Goal: Obtain resource: Download file/media

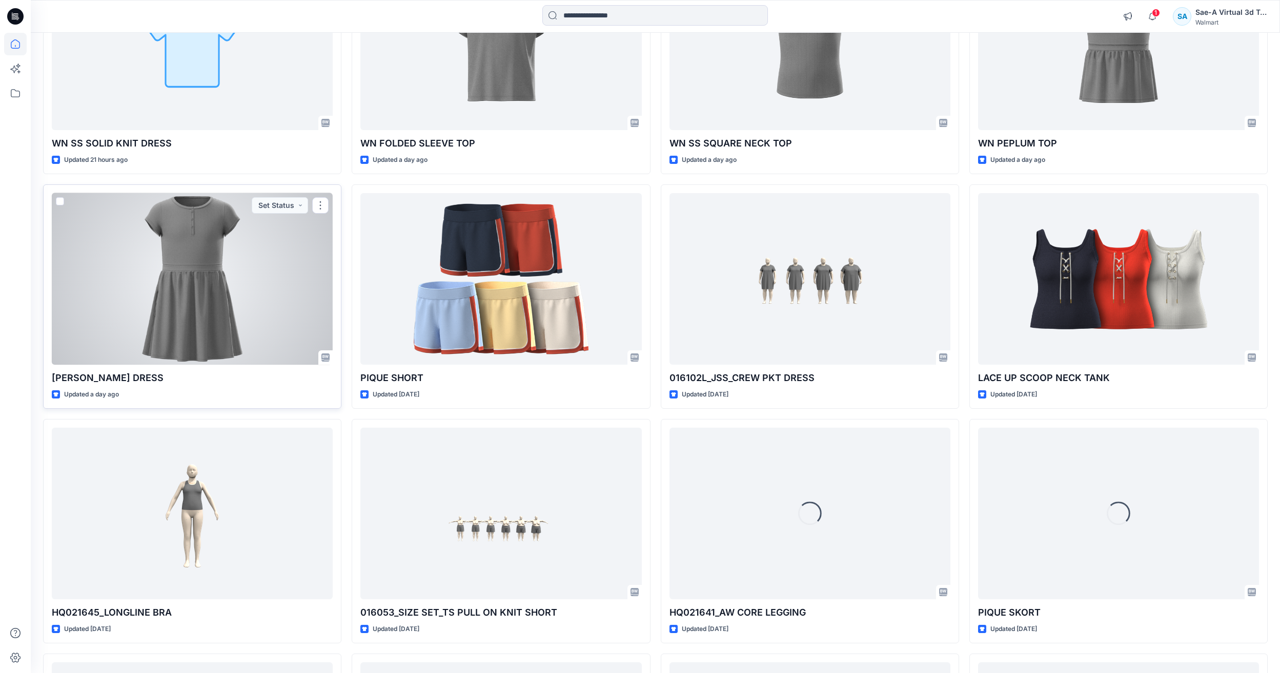
scroll to position [666, 0]
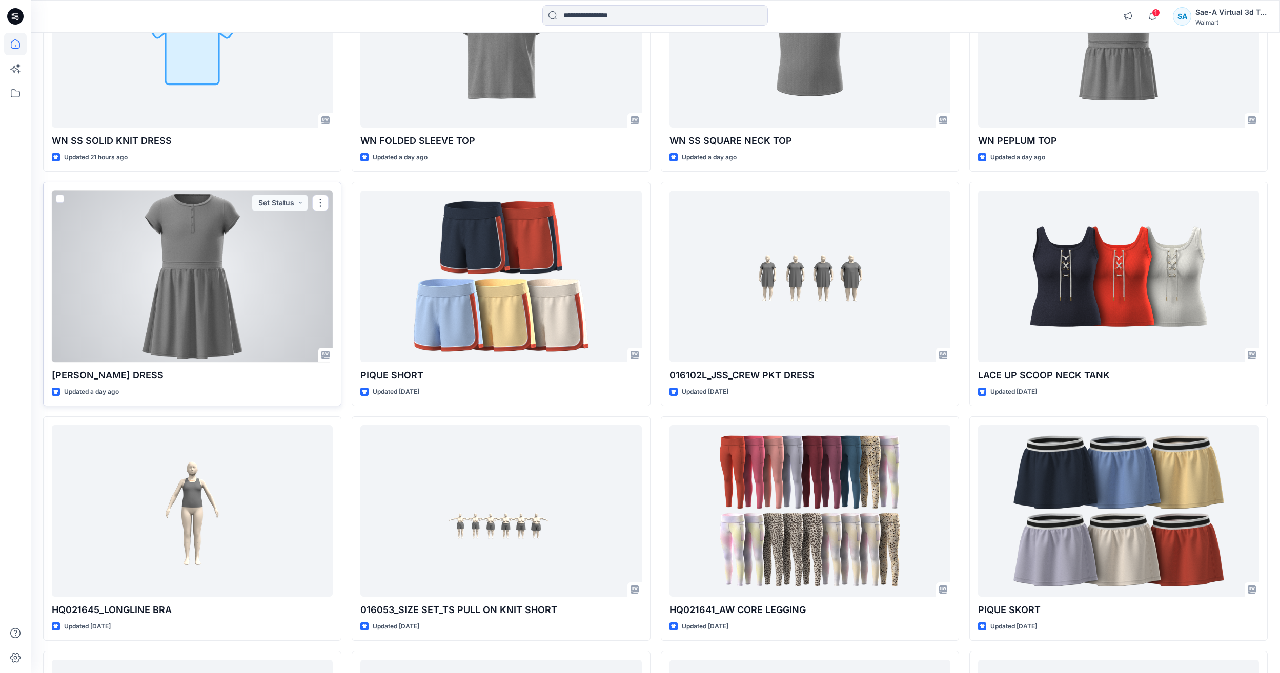
click at [243, 302] on div at bounding box center [192, 277] width 281 height 172
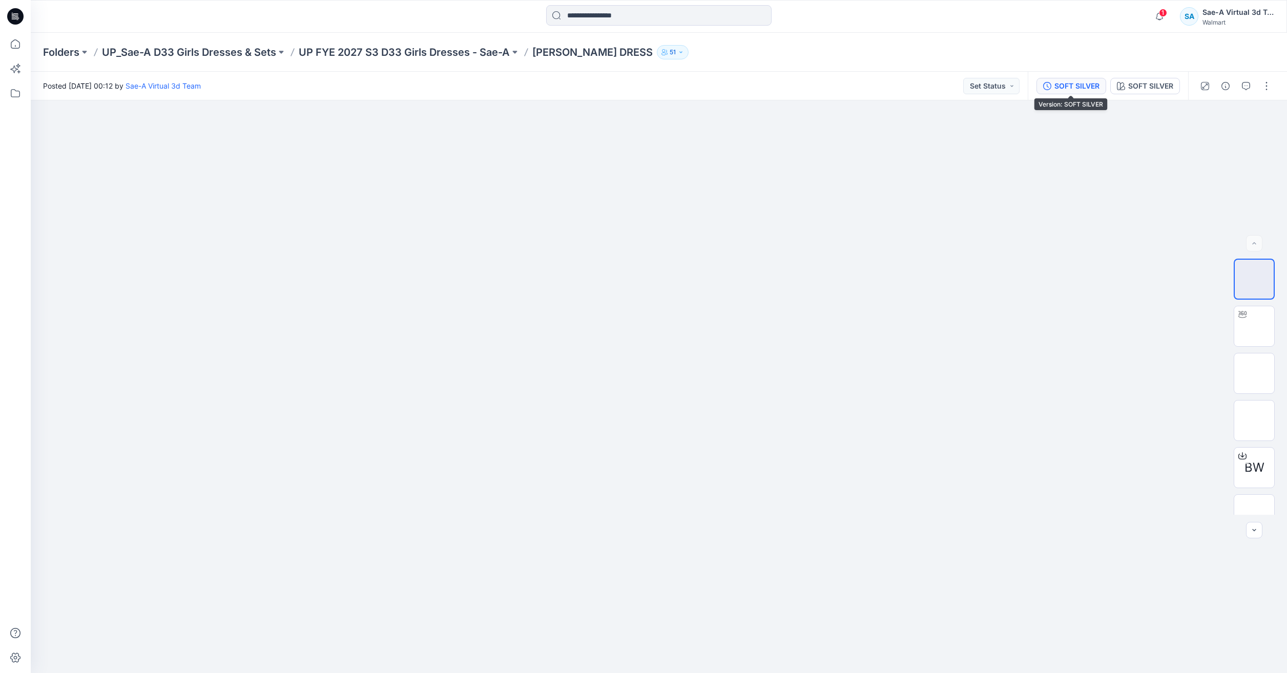
click at [1069, 89] on div "SOFT SILVER" at bounding box center [1077, 85] width 45 height 11
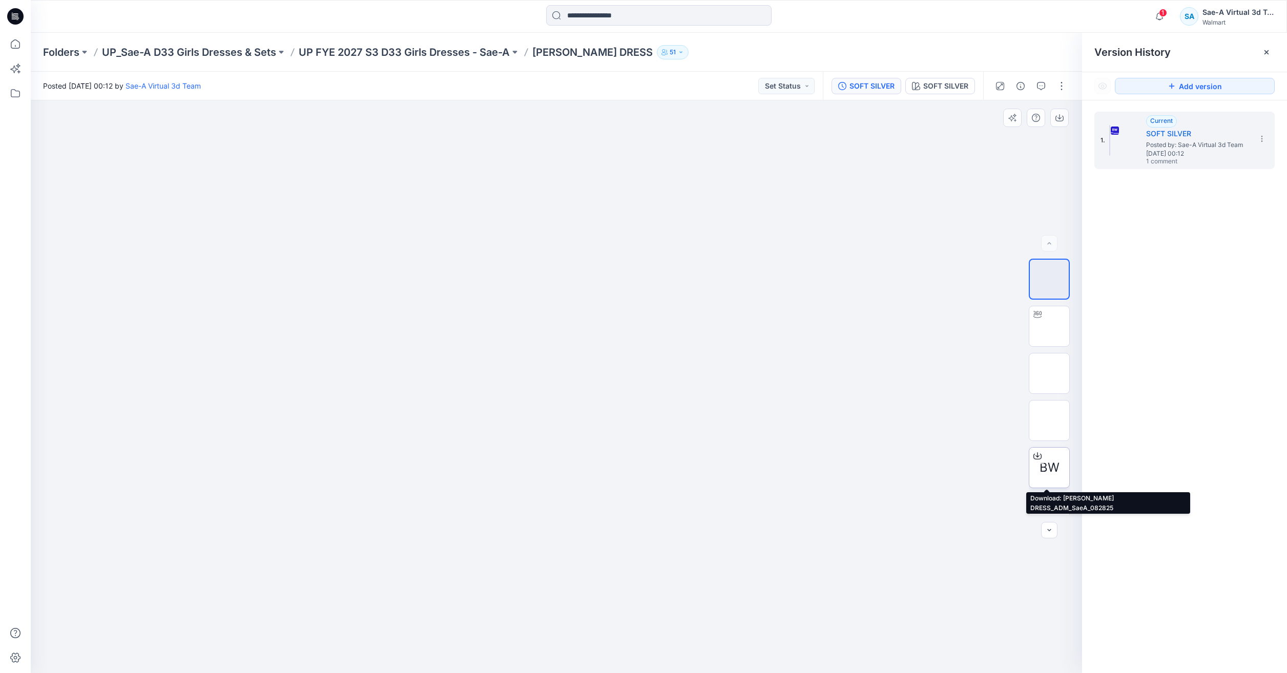
click at [1055, 454] on div "BW" at bounding box center [1049, 467] width 41 height 41
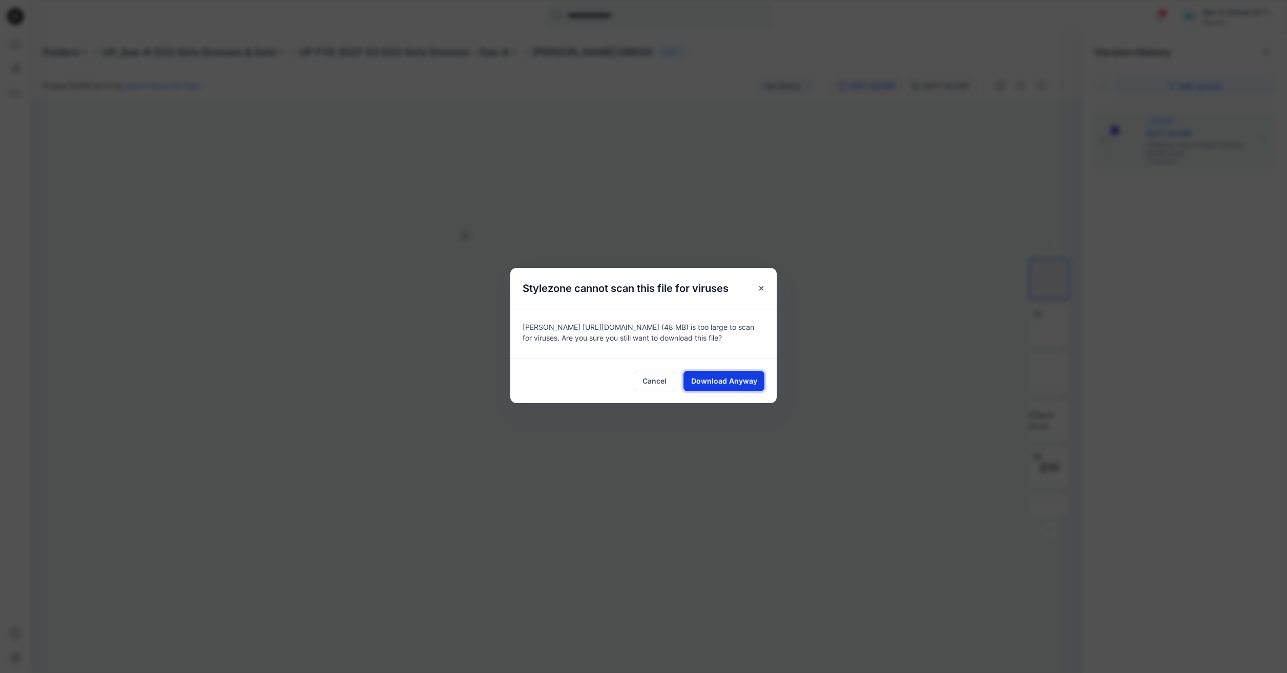
click at [719, 378] on span "Download Anyway" at bounding box center [724, 381] width 66 height 11
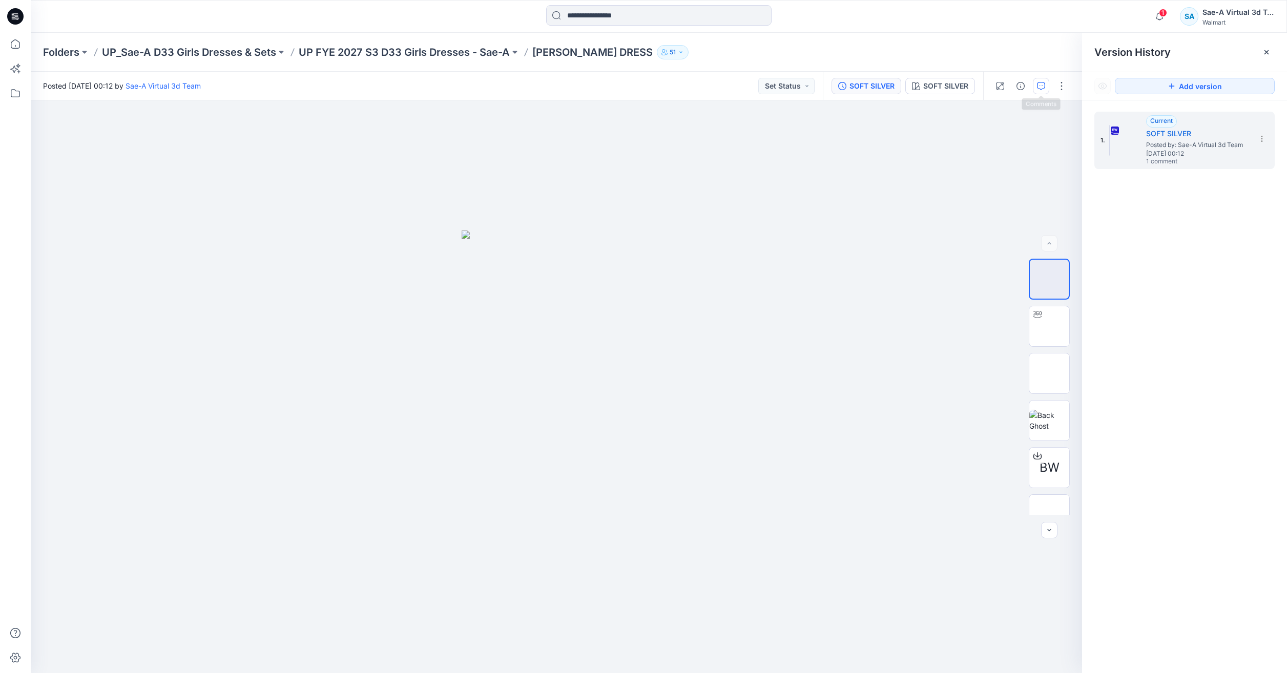
click at [1035, 85] on button "button" at bounding box center [1041, 86] width 16 height 16
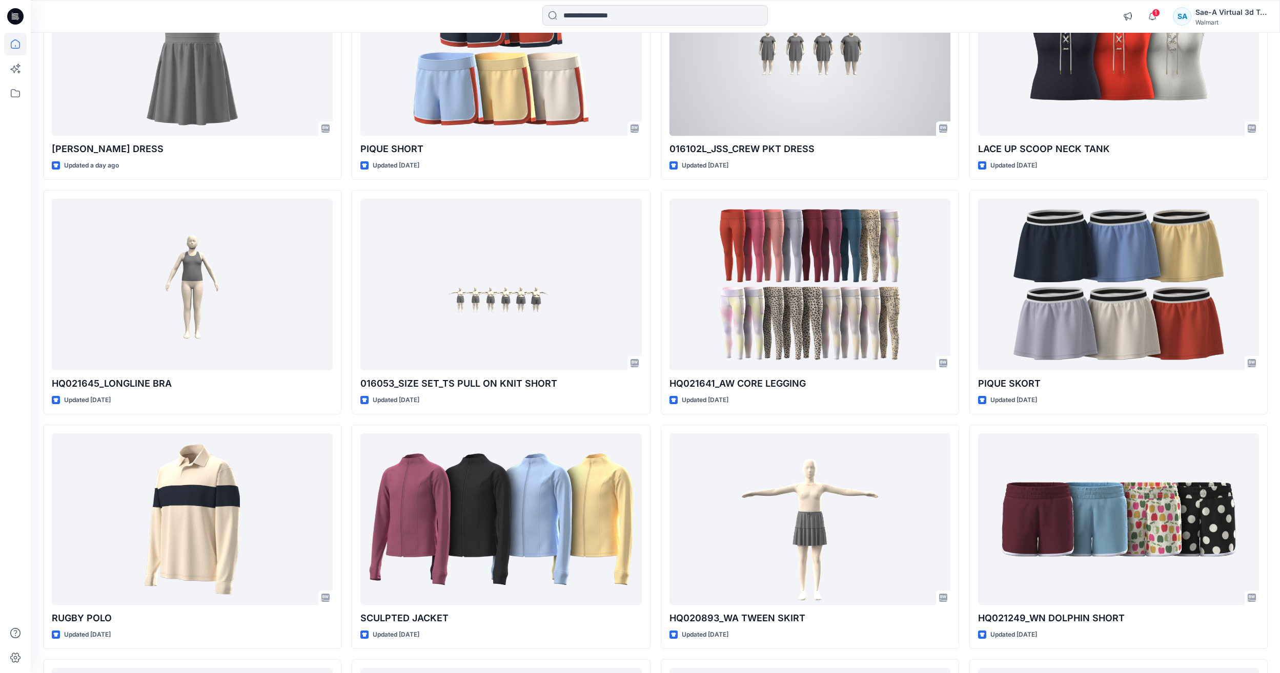
scroll to position [923, 0]
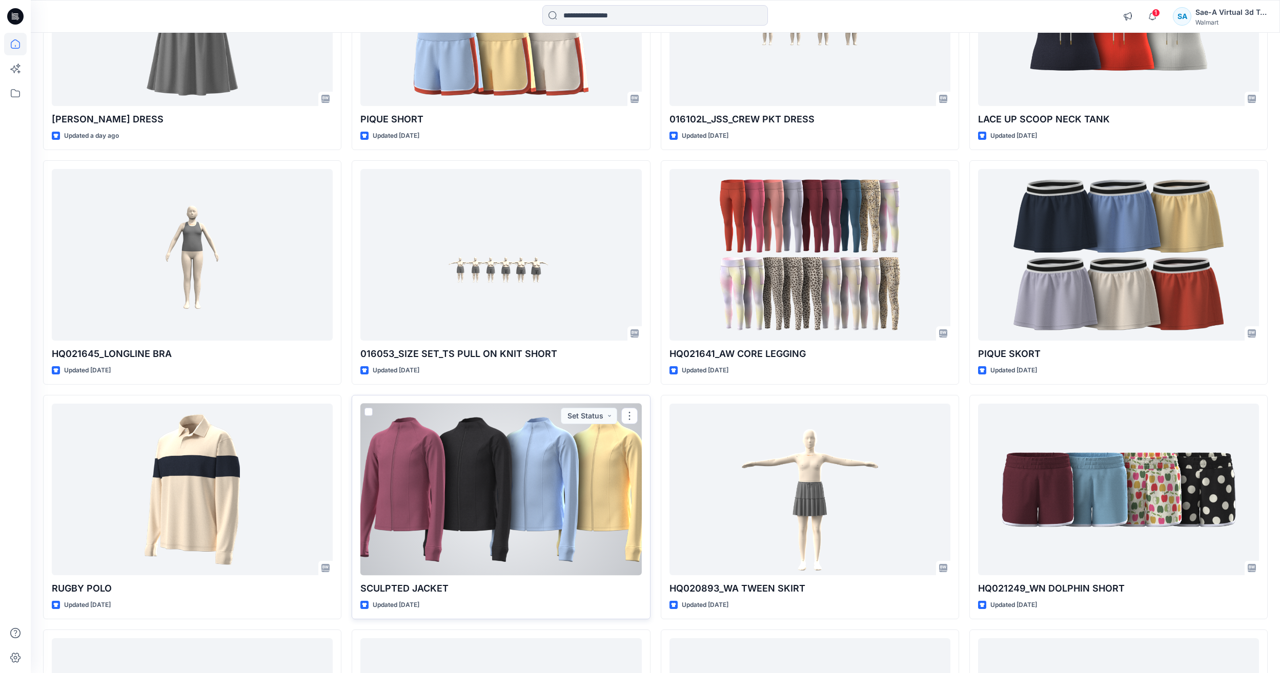
click at [537, 472] on div at bounding box center [500, 490] width 281 height 172
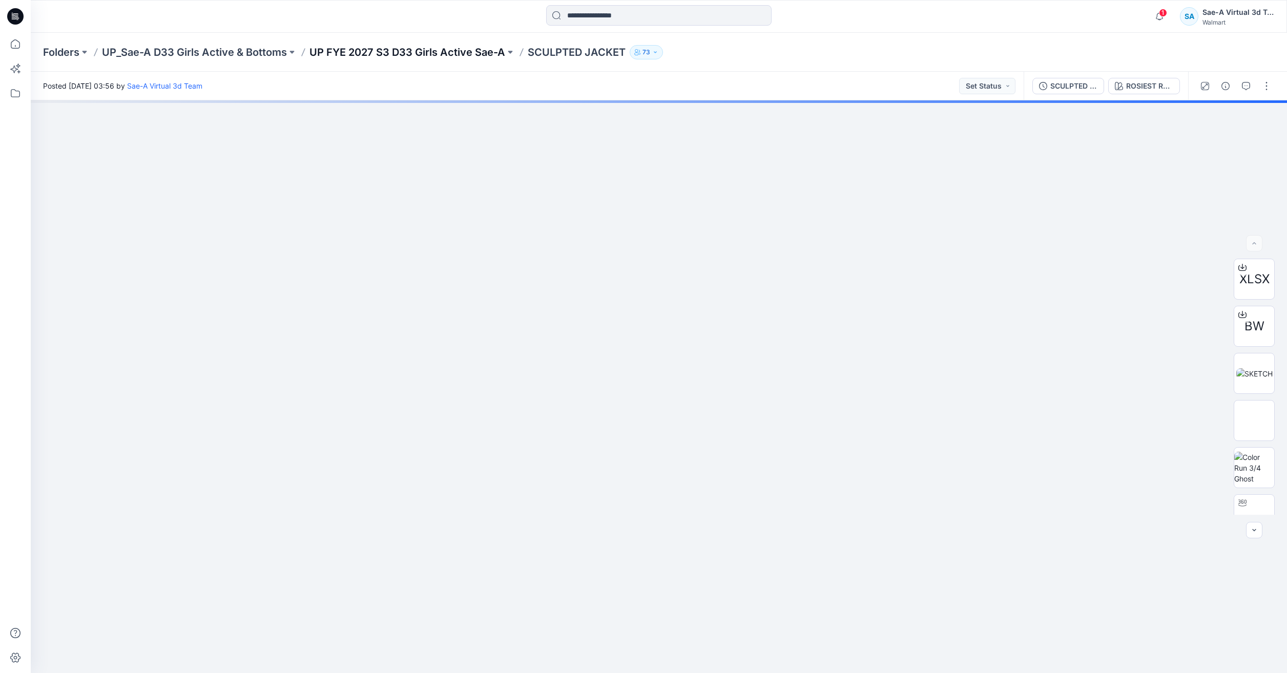
click at [348, 45] on p "UP FYE 2027 S3 D33 Girls Active Sae-A" at bounding box center [408, 52] width 196 height 14
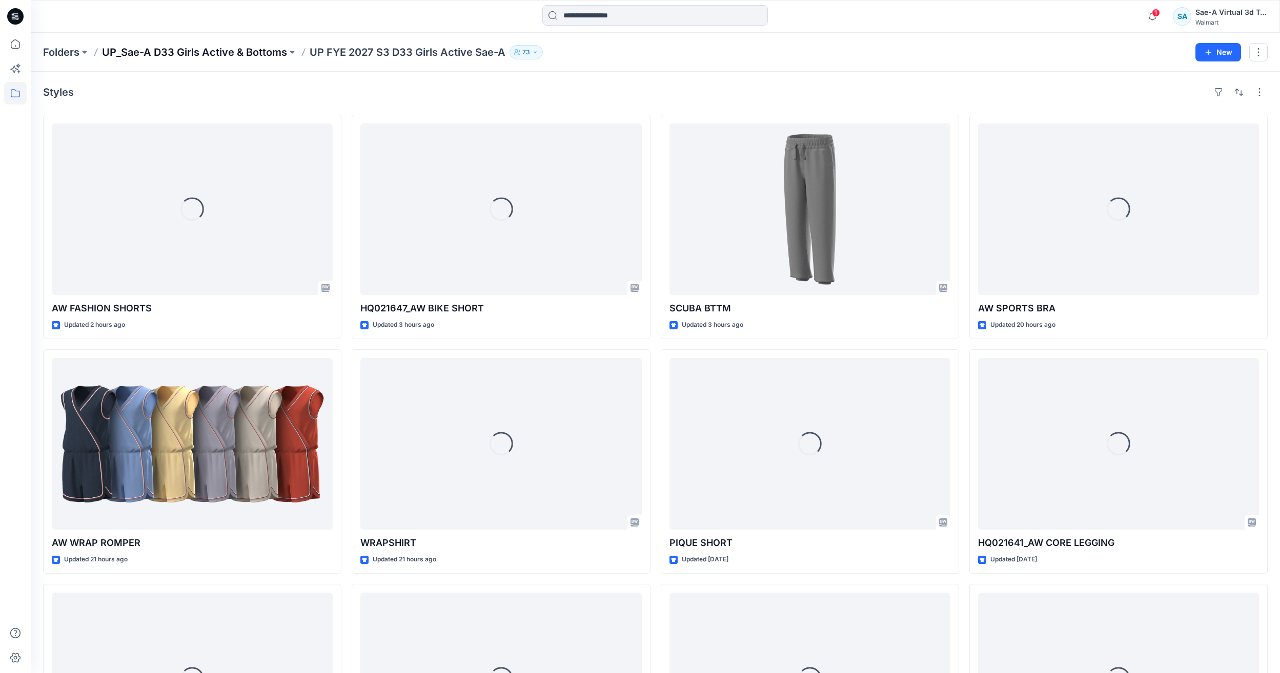
click at [180, 49] on p "UP_Sae-A D33 Girls Active & Bottoms" at bounding box center [194, 52] width 185 height 14
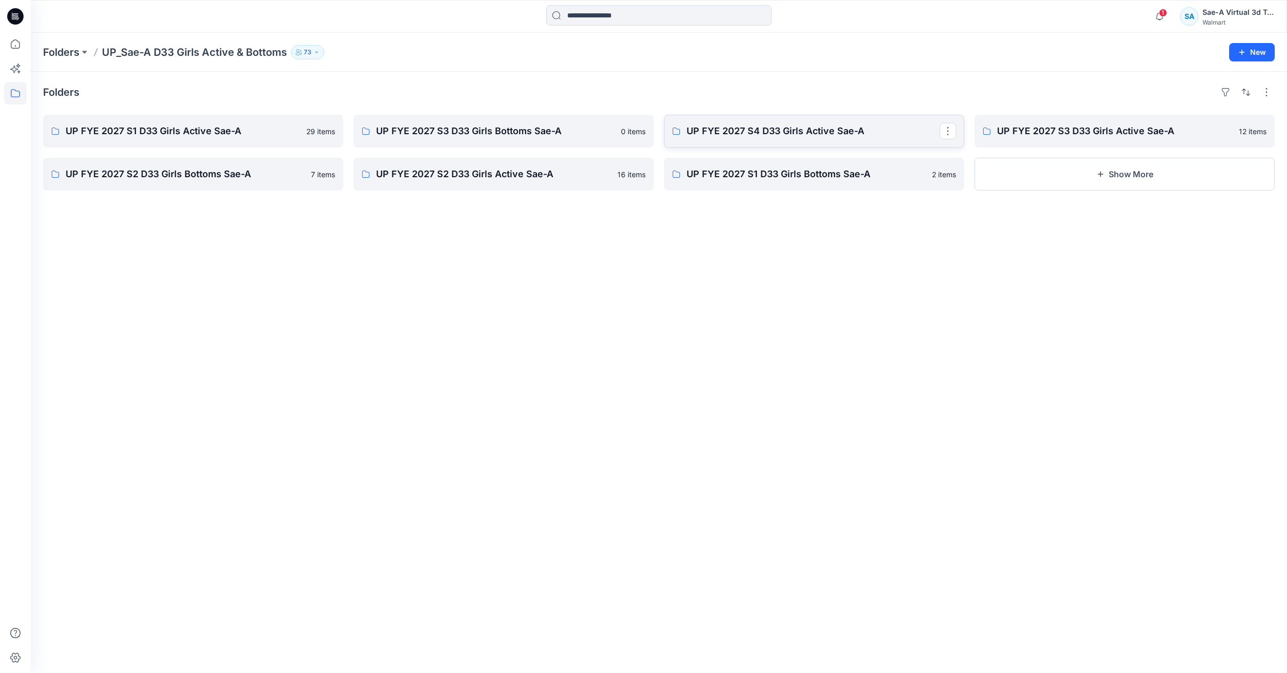
click at [732, 142] on link "UP FYE 2027 S4 D33 Girls Active Sae-A" at bounding box center [814, 131] width 300 height 33
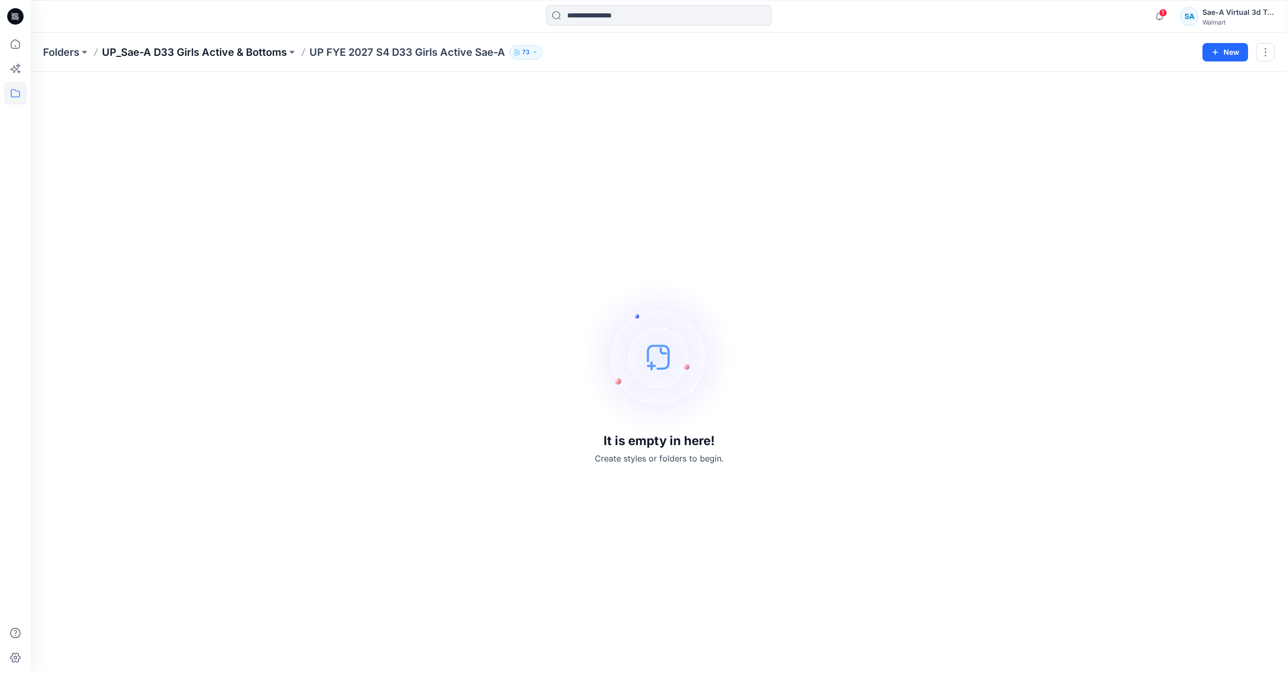
click at [253, 54] on p "UP_Sae-A D33 Girls Active & Bottoms" at bounding box center [194, 52] width 185 height 14
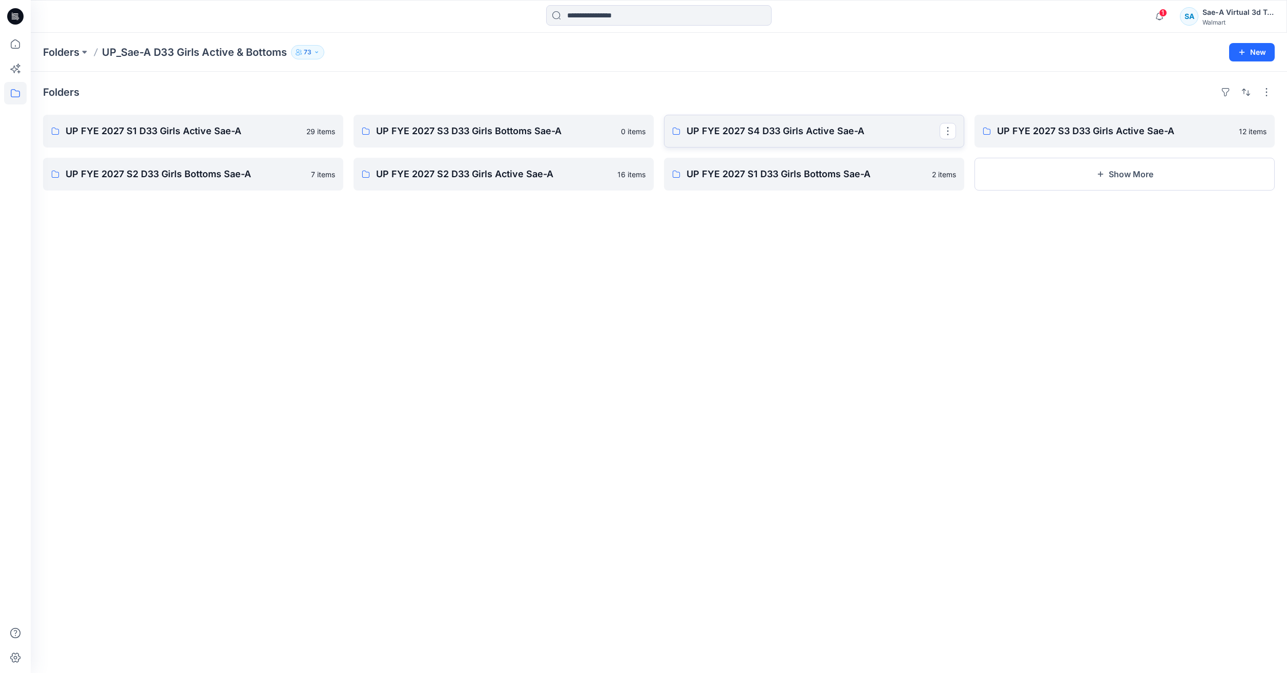
click at [731, 138] on p "UP FYE 2027 S4 D33 Girls Active Sae-A" at bounding box center [813, 131] width 253 height 14
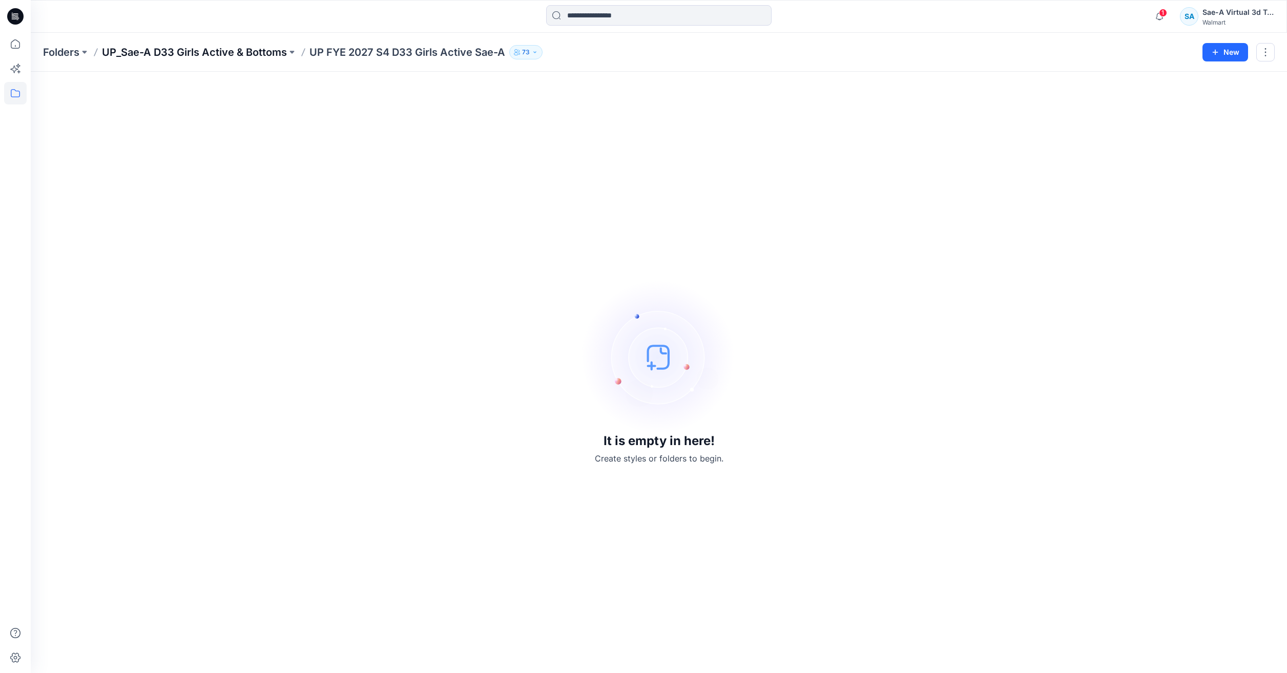
click at [223, 54] on p "UP_Sae-A D33 Girls Active & Bottoms" at bounding box center [194, 52] width 185 height 14
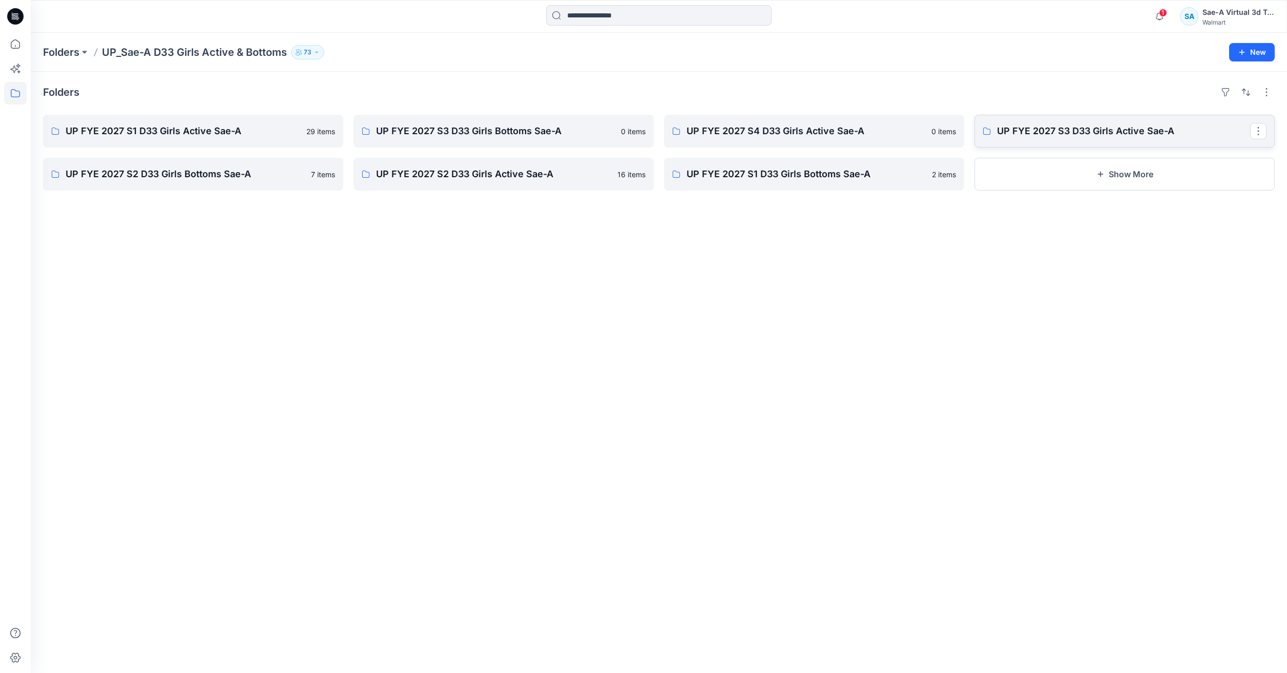
click at [1062, 144] on link "UP FYE 2027 S3 D33 Girls Active Sae-A" at bounding box center [1125, 131] width 300 height 33
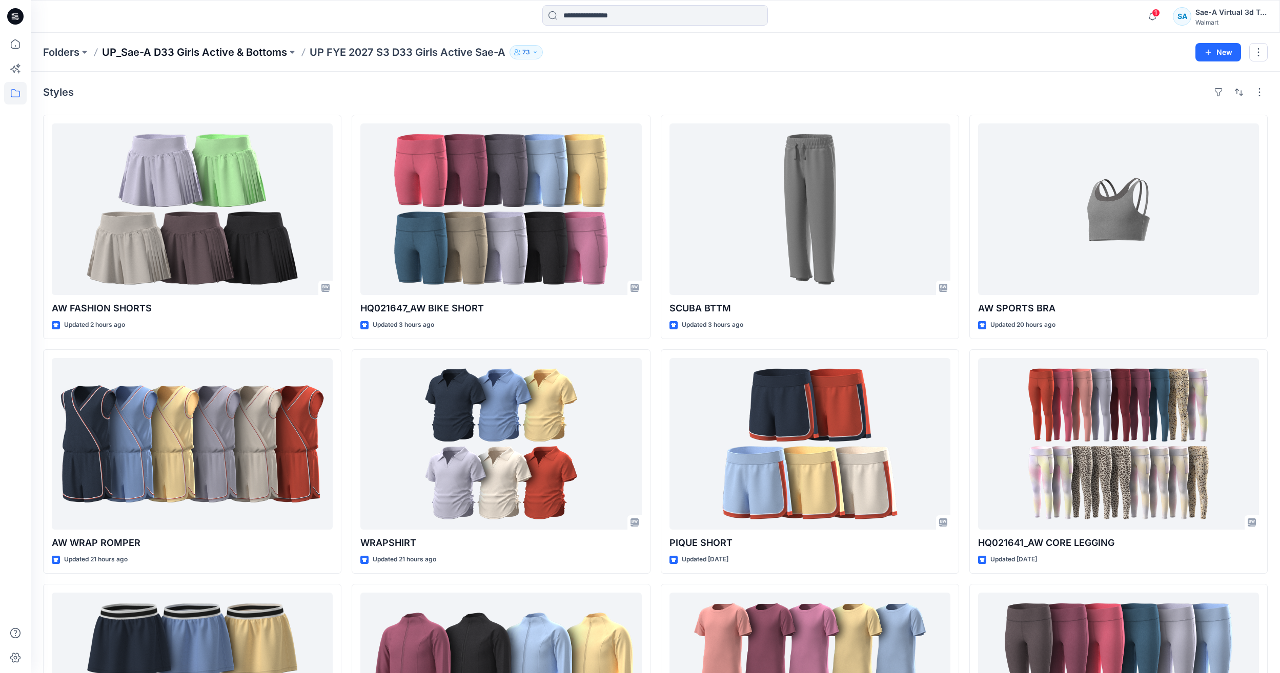
click at [249, 48] on p "UP_Sae-A D33 Girls Active & Bottoms" at bounding box center [194, 52] width 185 height 14
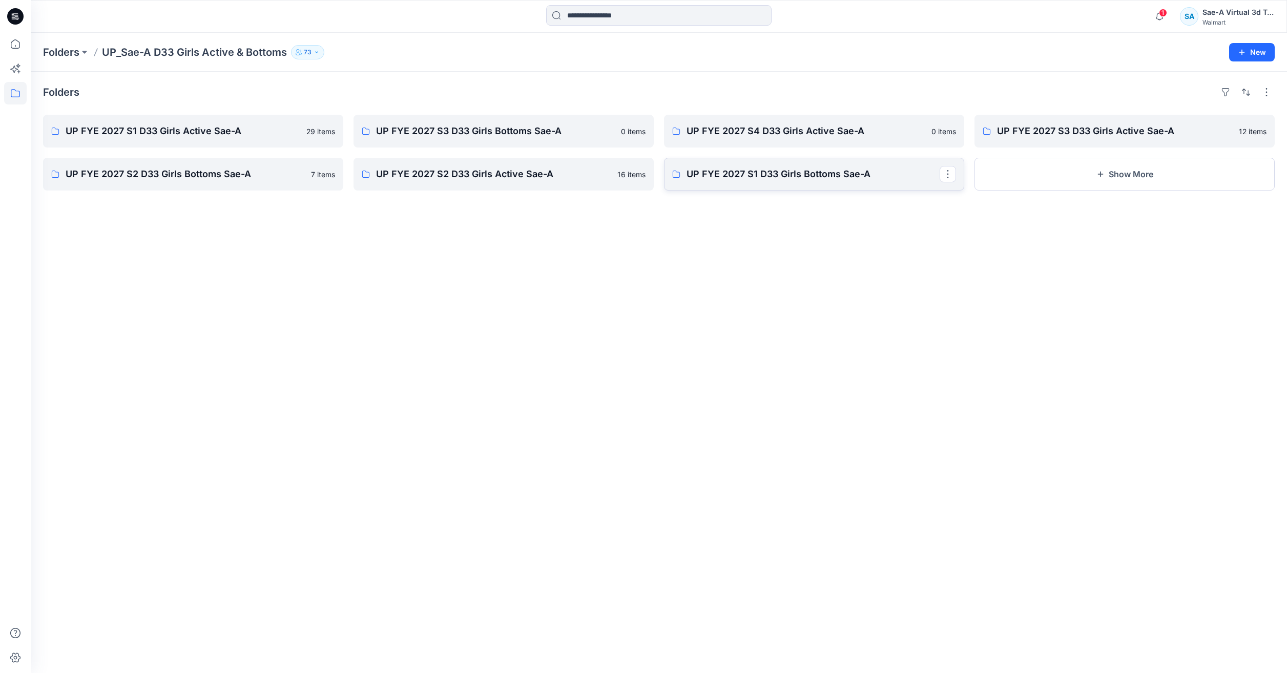
click at [799, 174] on p "UP FYE 2027 S1 D33 Girls Bottoms Sae-A" at bounding box center [813, 174] width 253 height 14
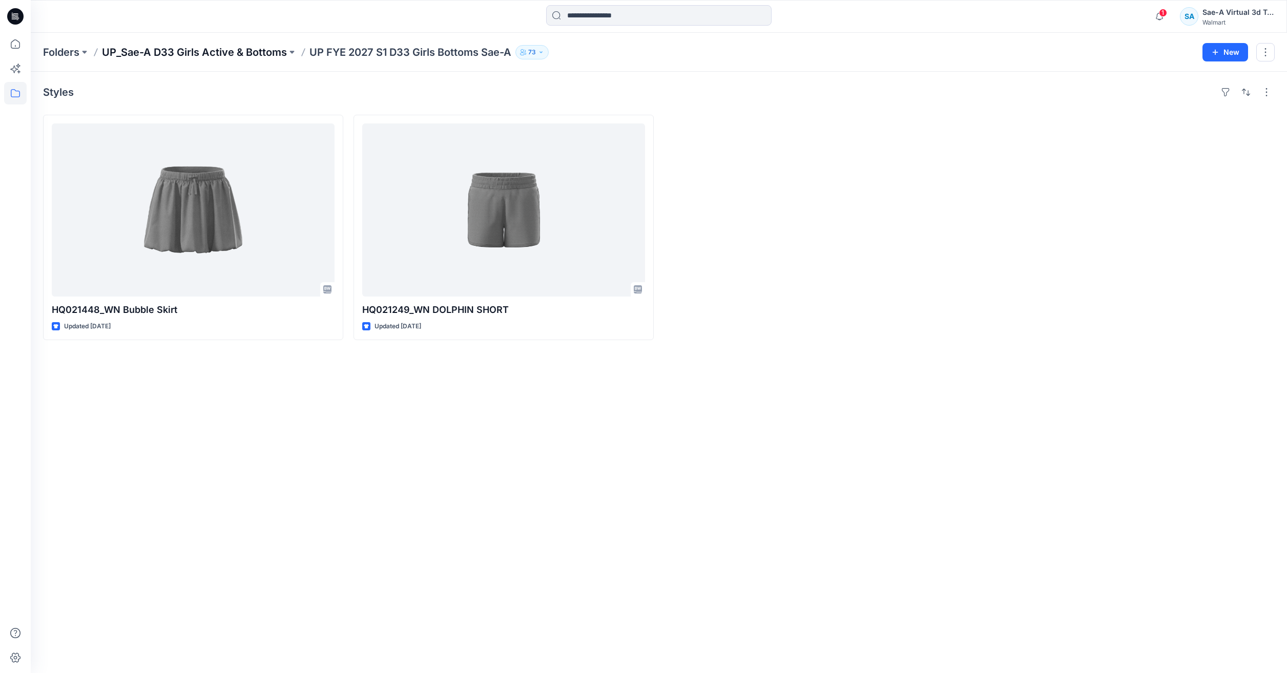
click at [172, 52] on p "UP_Sae-A D33 Girls Active & Bottoms" at bounding box center [194, 52] width 185 height 14
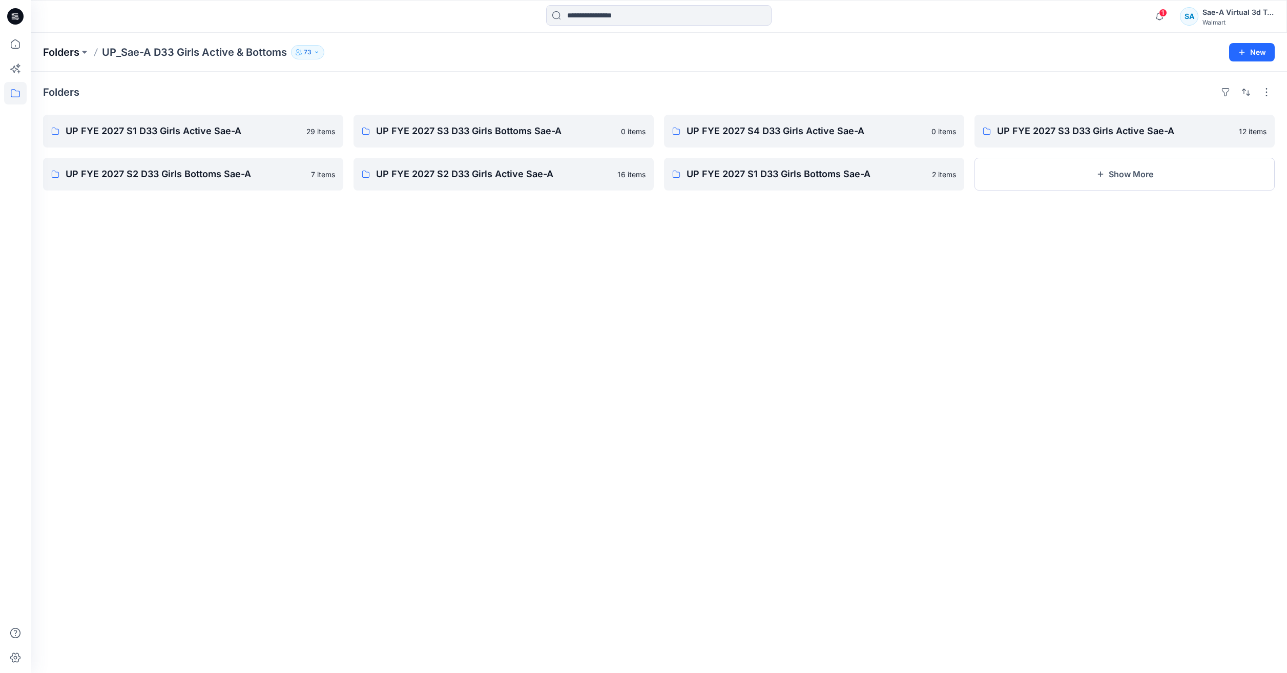
click at [66, 52] on p "Folders" at bounding box center [61, 52] width 36 height 14
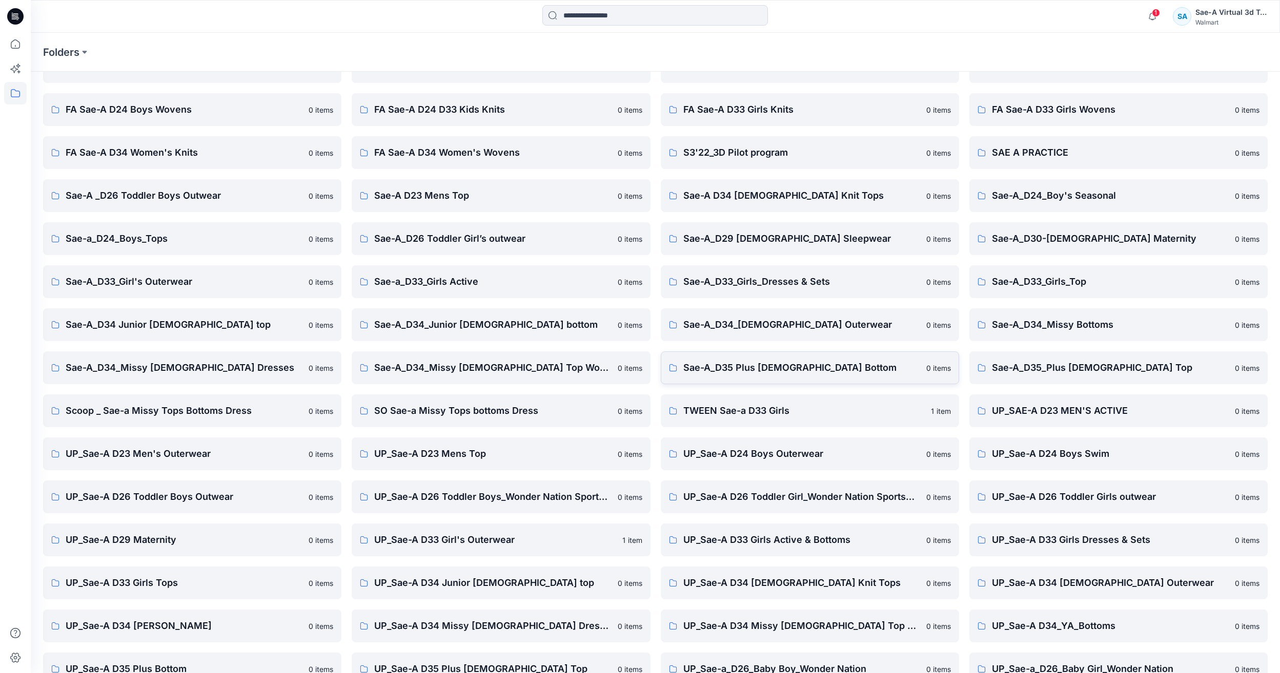
scroll to position [87, 0]
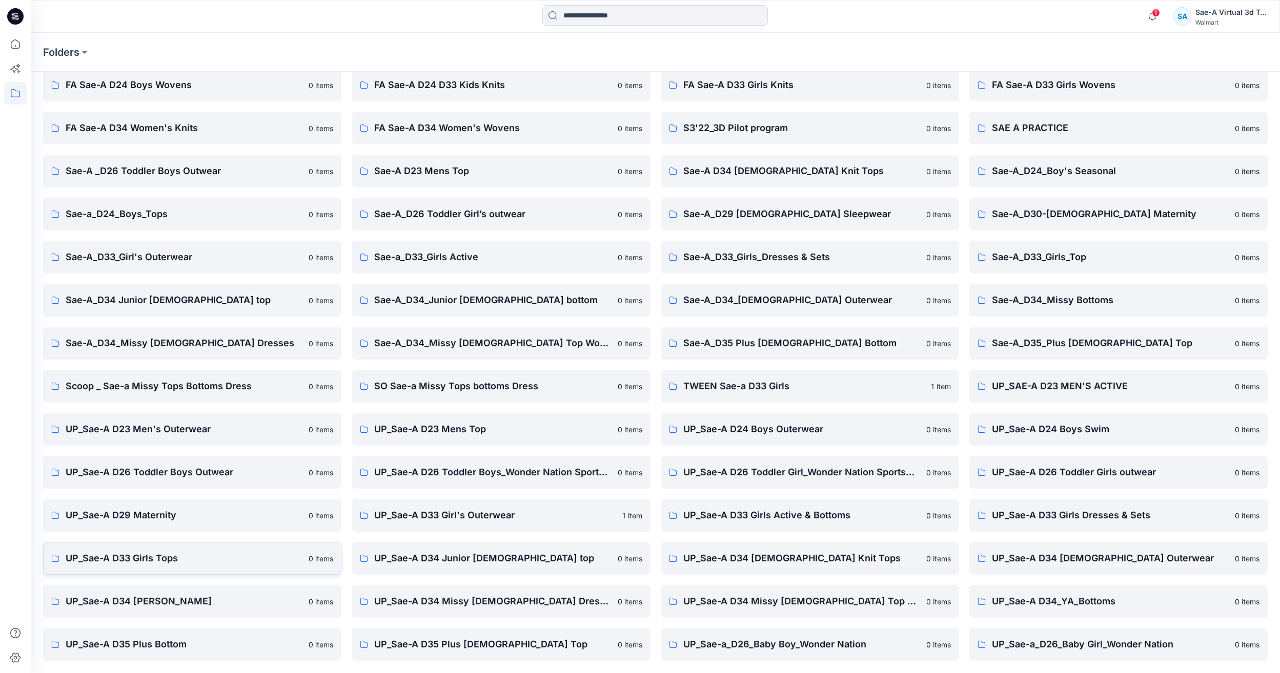
click at [238, 557] on p "UP_Sae-A D33 Girls Tops" at bounding box center [184, 558] width 237 height 14
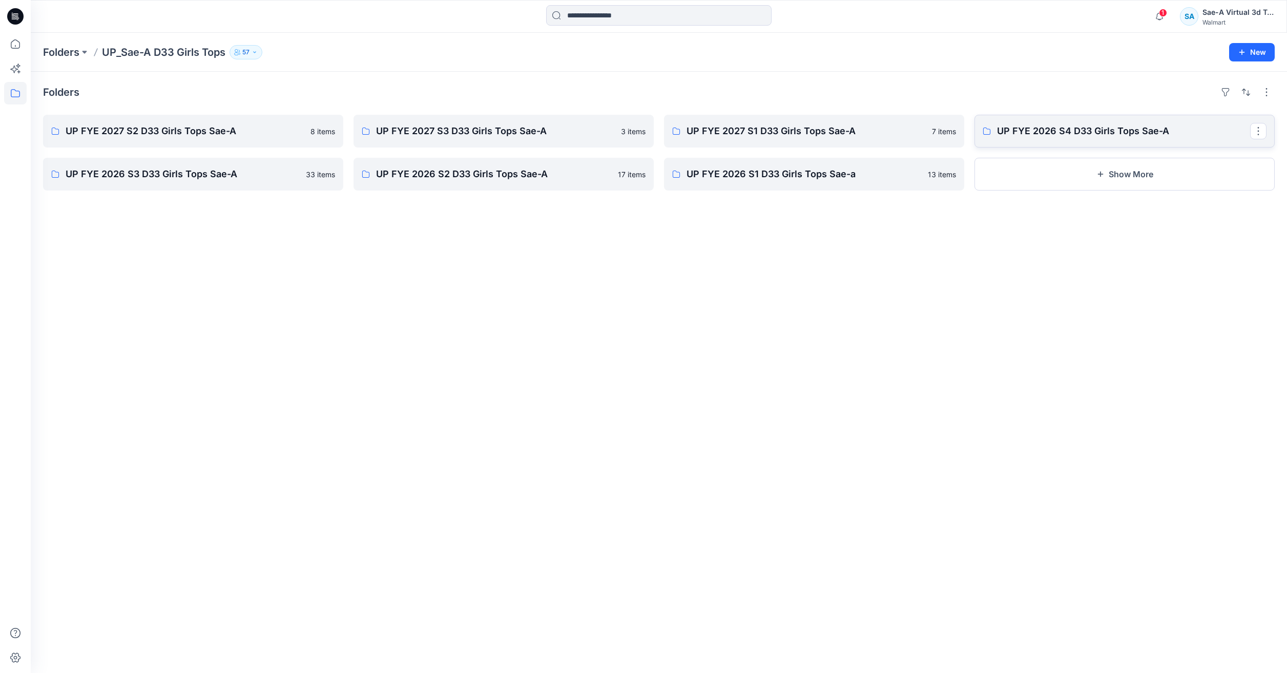
click at [1010, 131] on p "UP FYE 2026 S4 D33 Girls Tops Sae-A" at bounding box center [1123, 131] width 253 height 14
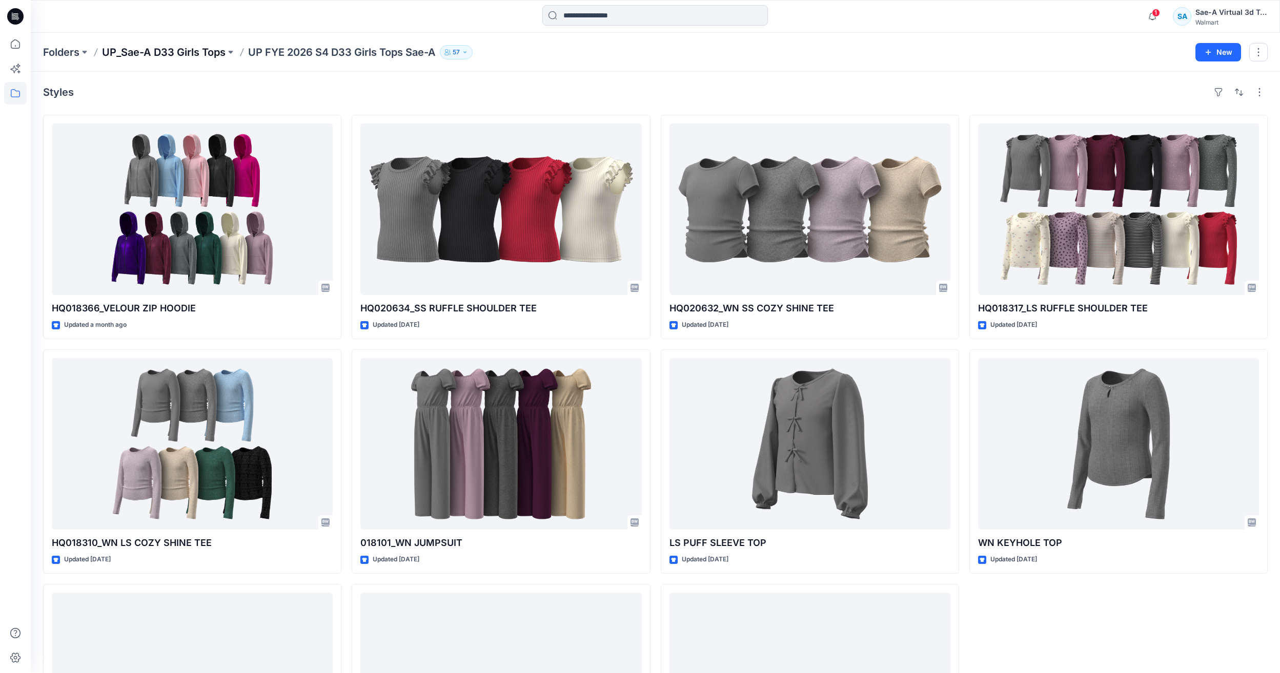
click at [182, 55] on p "UP_Sae-A D33 Girls Tops" at bounding box center [164, 52] width 124 height 14
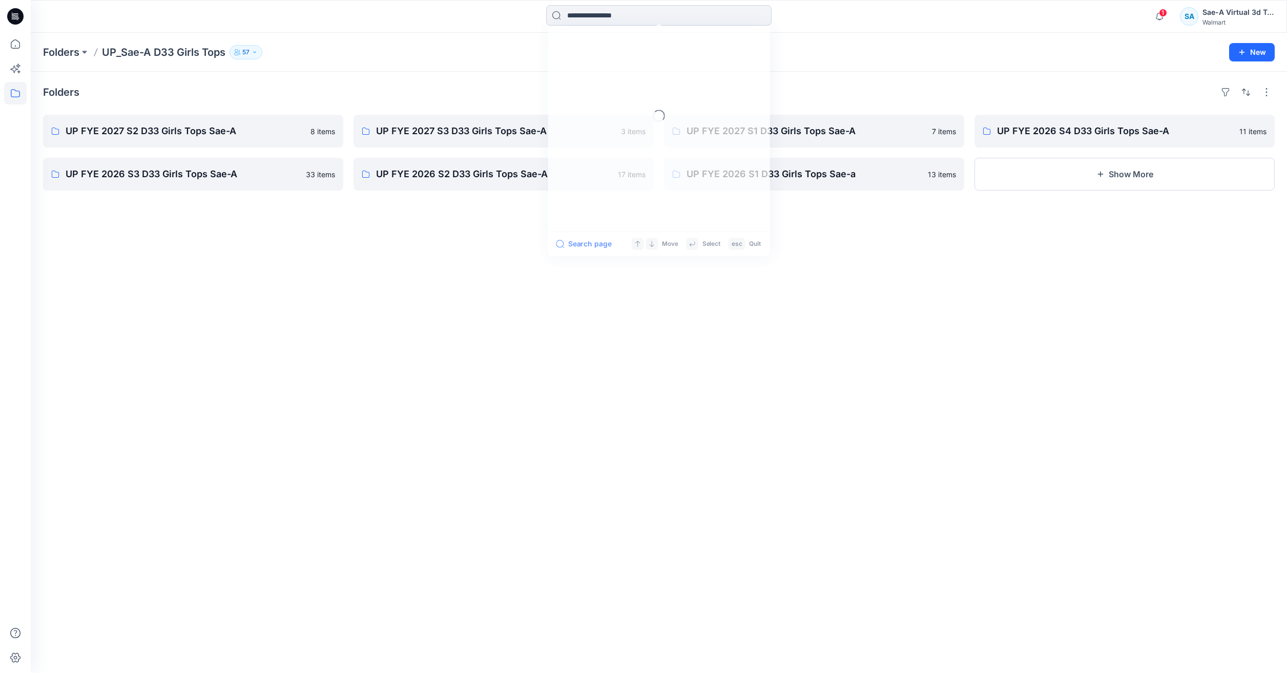
click at [620, 18] on input at bounding box center [659, 15] width 226 height 21
paste input "********"
type input "********"
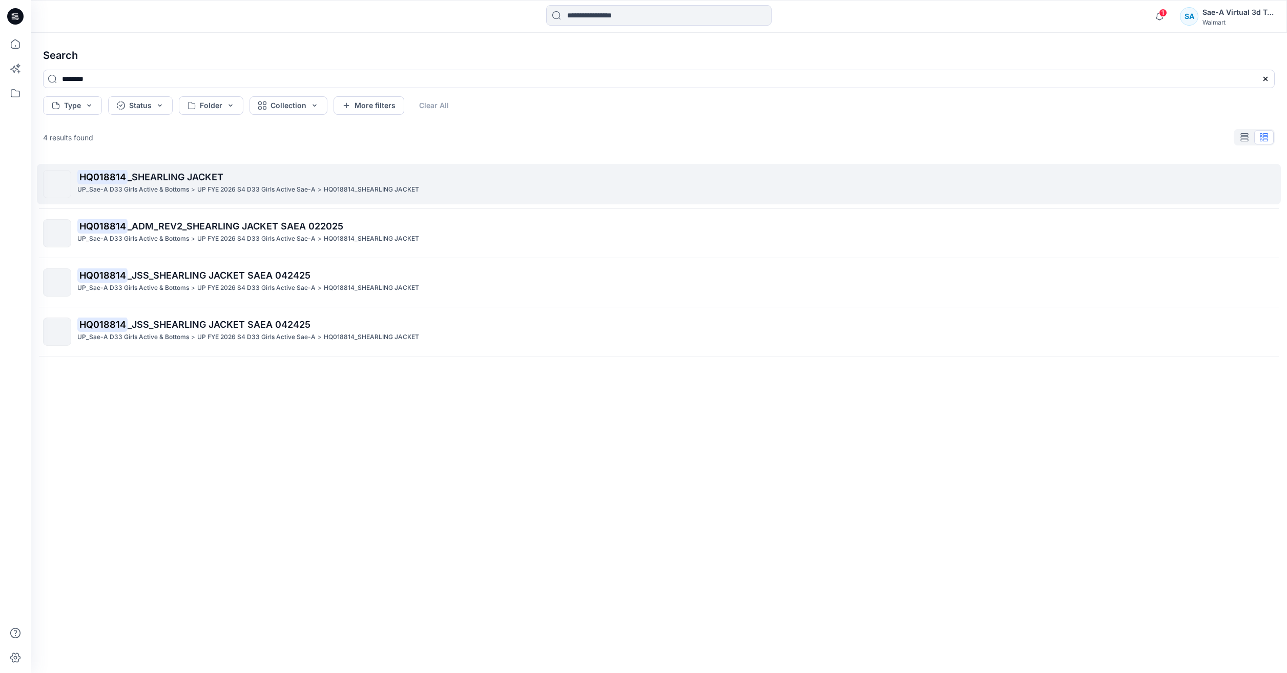
click at [320, 174] on p "HQ018814 _SHEARLING JACKET" at bounding box center [675, 177] width 1197 height 14
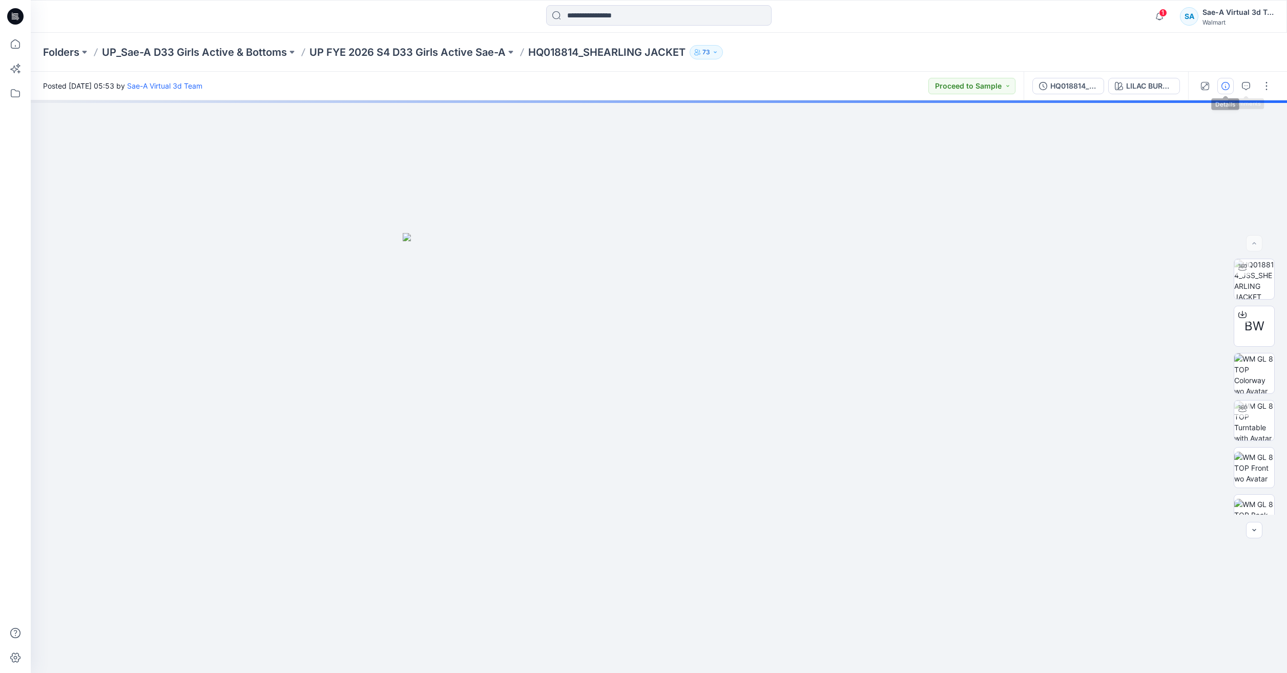
click at [1227, 82] on icon "button" at bounding box center [1226, 86] width 8 height 8
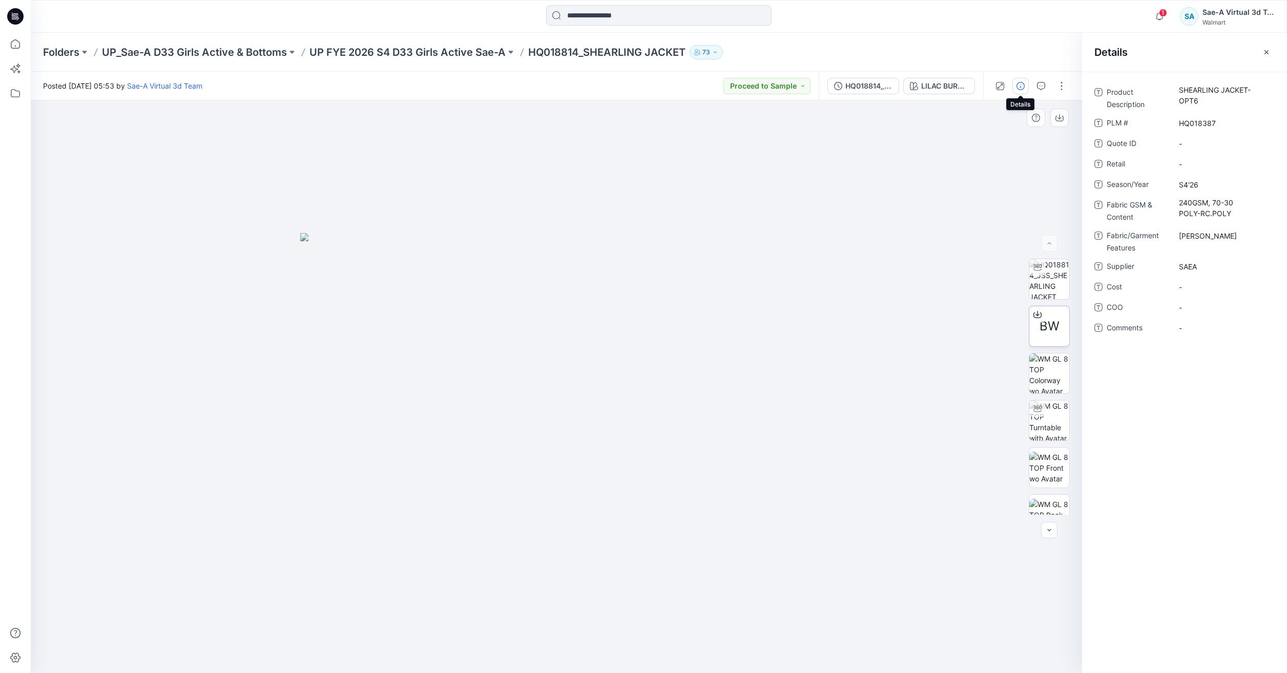
click at [1047, 331] on span "BW" at bounding box center [1050, 326] width 20 height 18
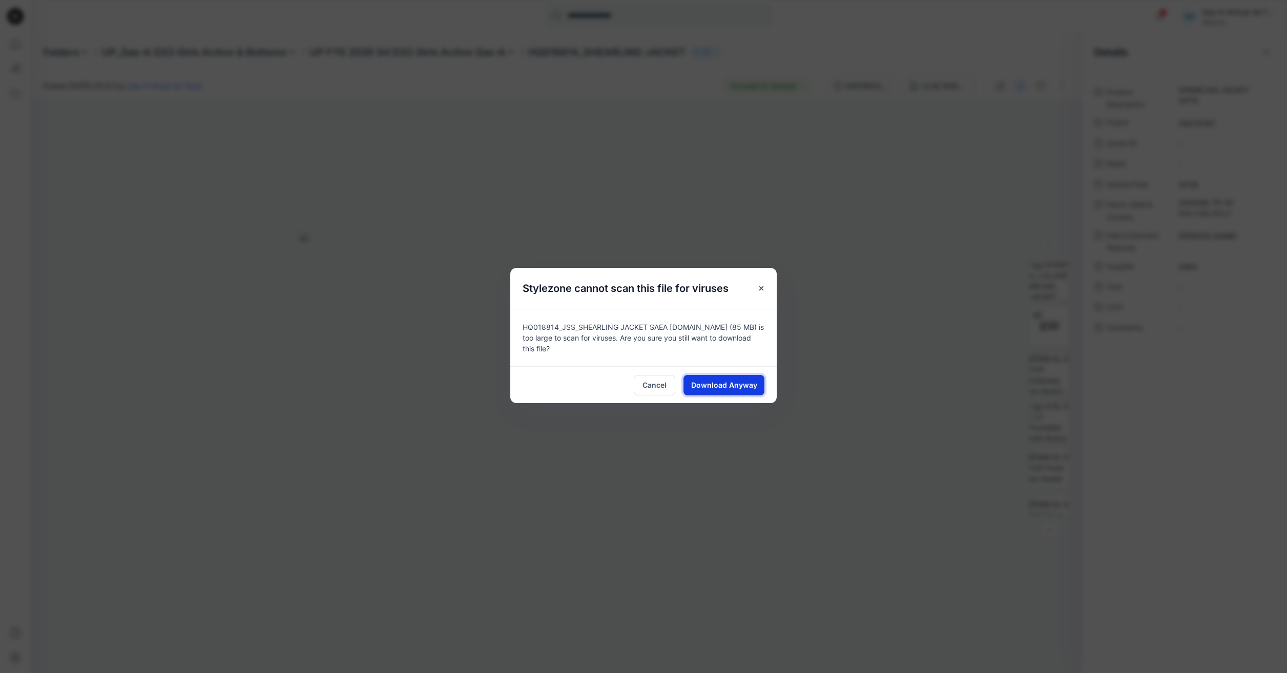
click at [738, 385] on span "Download Anyway" at bounding box center [724, 385] width 66 height 11
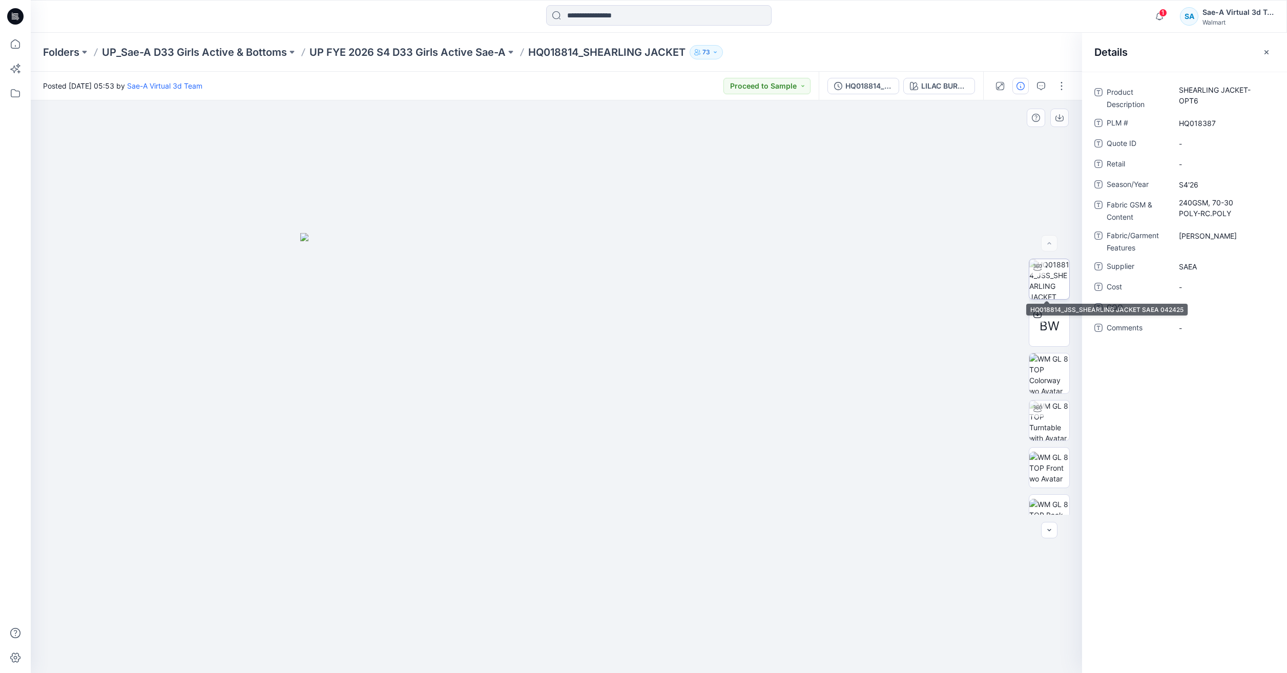
click at [1054, 275] on img at bounding box center [1050, 279] width 40 height 40
